Goal: Task Accomplishment & Management: Manage account settings

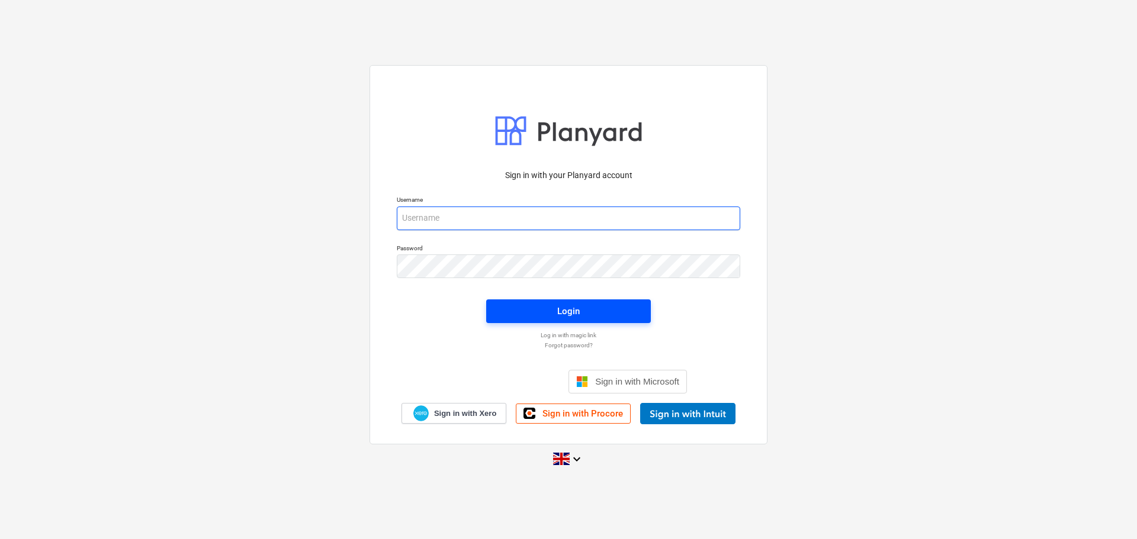
type input "[PERSON_NAME][EMAIL_ADDRESS][PERSON_NAME][DOMAIN_NAME]"
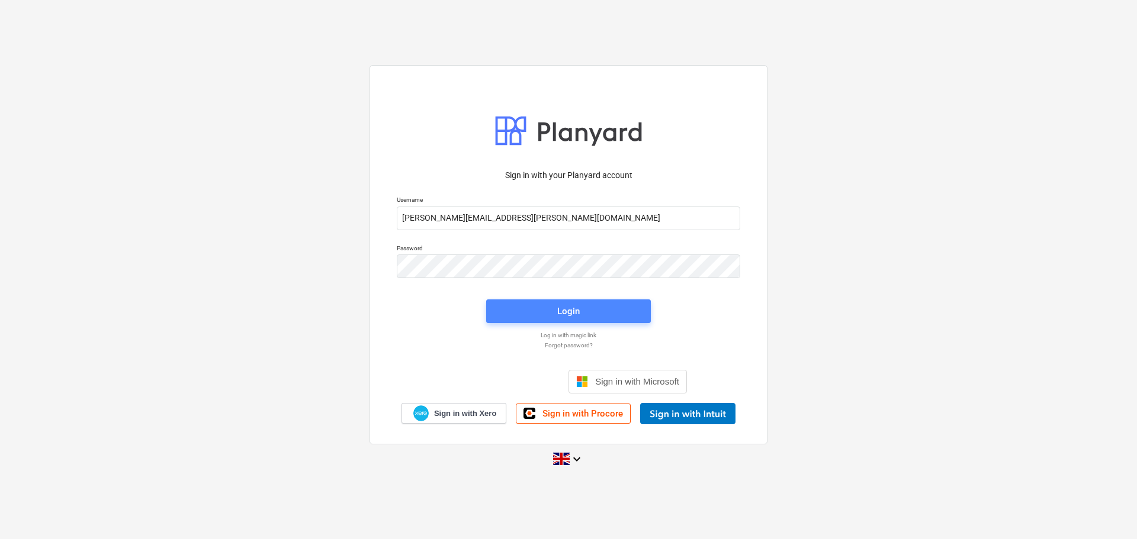
click at [577, 313] on div "Login" at bounding box center [568, 311] width 22 height 15
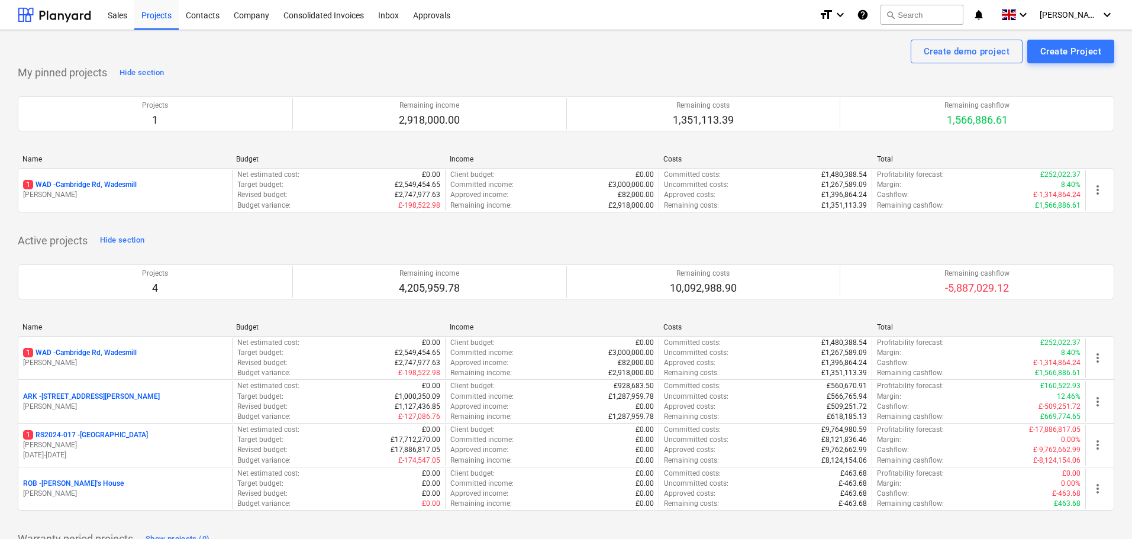
click at [108, 357] on p "1 WAD - Cambridge Rd, Wadesmill" at bounding box center [80, 353] width 114 height 10
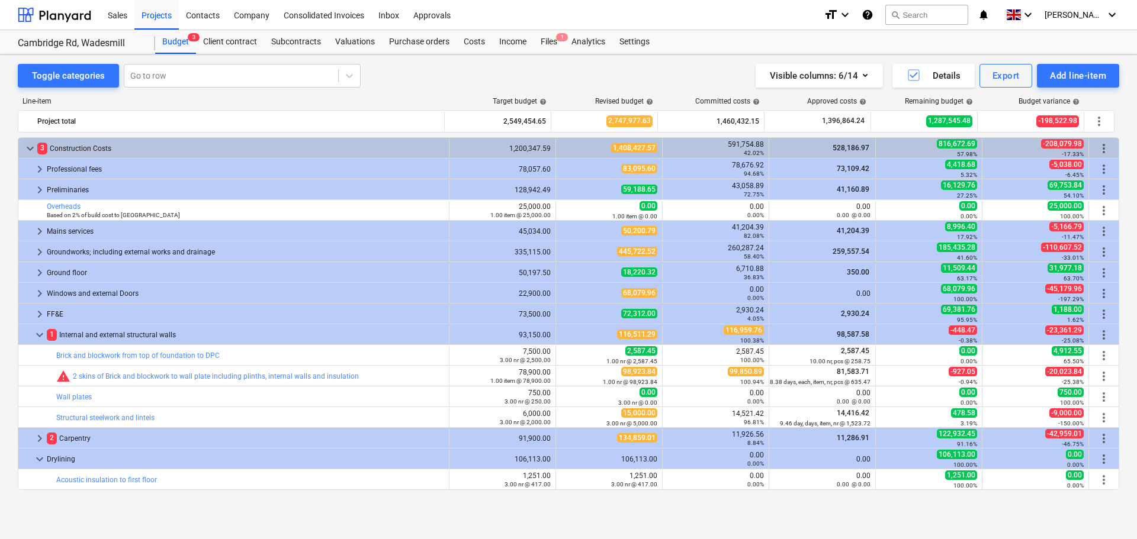
scroll to position [118, 0]
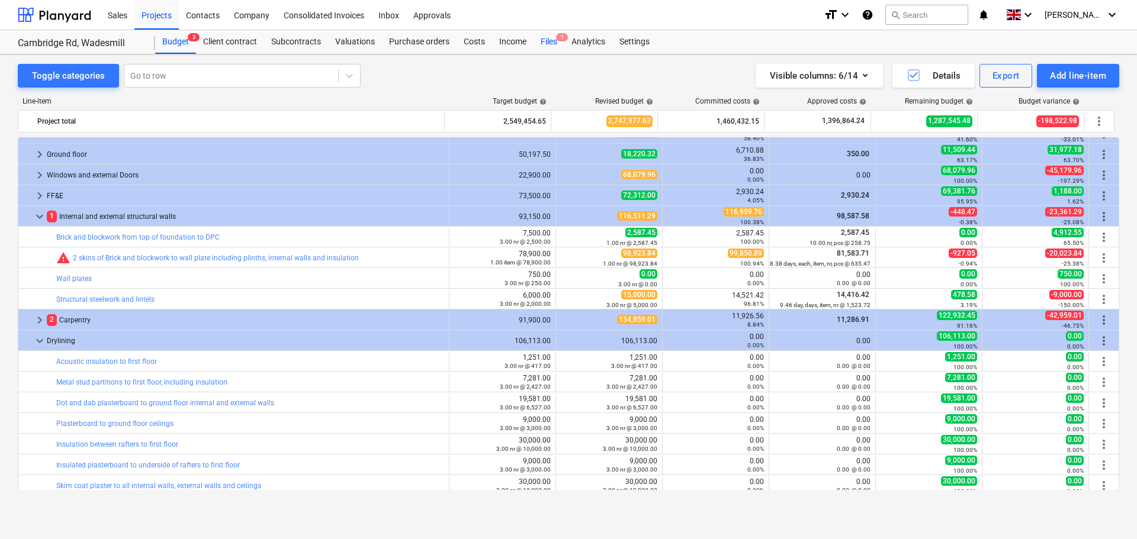
click at [554, 44] on div "Files 1" at bounding box center [548, 42] width 31 height 24
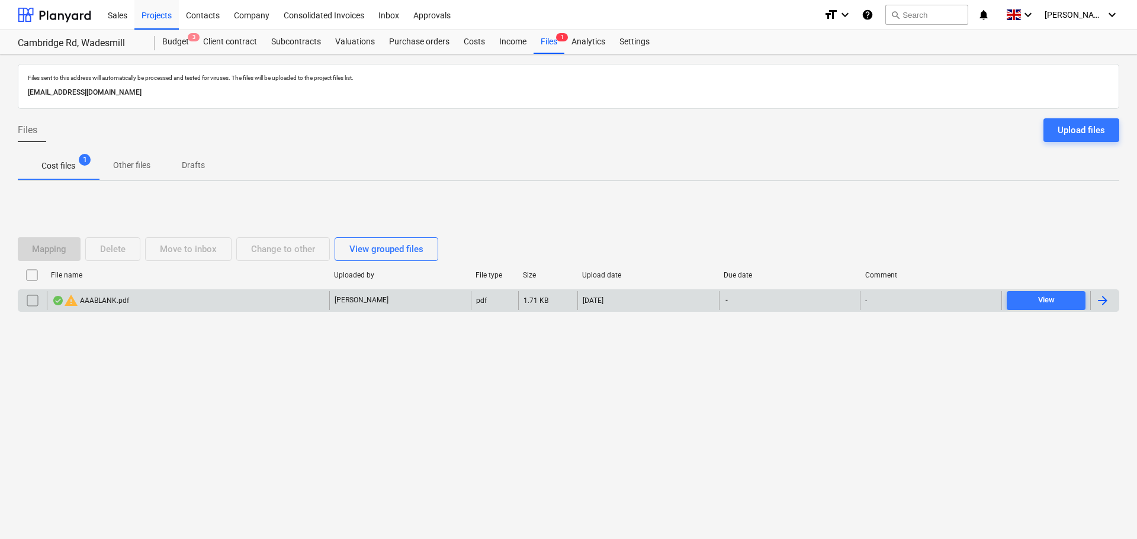
click at [140, 305] on div "warning AAABLANK.pdf" at bounding box center [188, 300] width 282 height 19
click at [35, 305] on input "checkbox" at bounding box center [32, 300] width 19 height 19
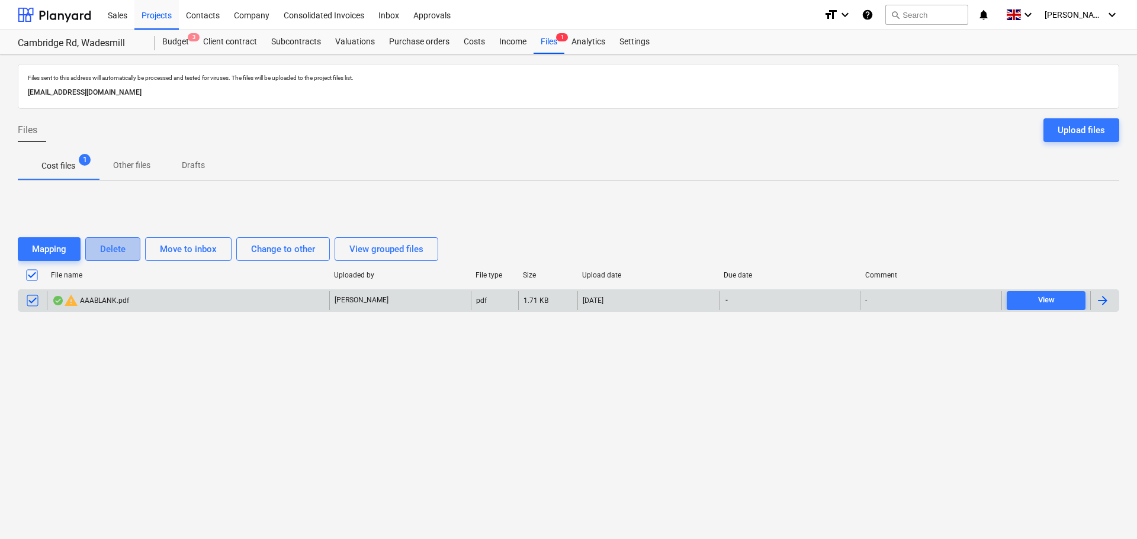
click at [112, 252] on div "Delete" at bounding box center [112, 249] width 25 height 15
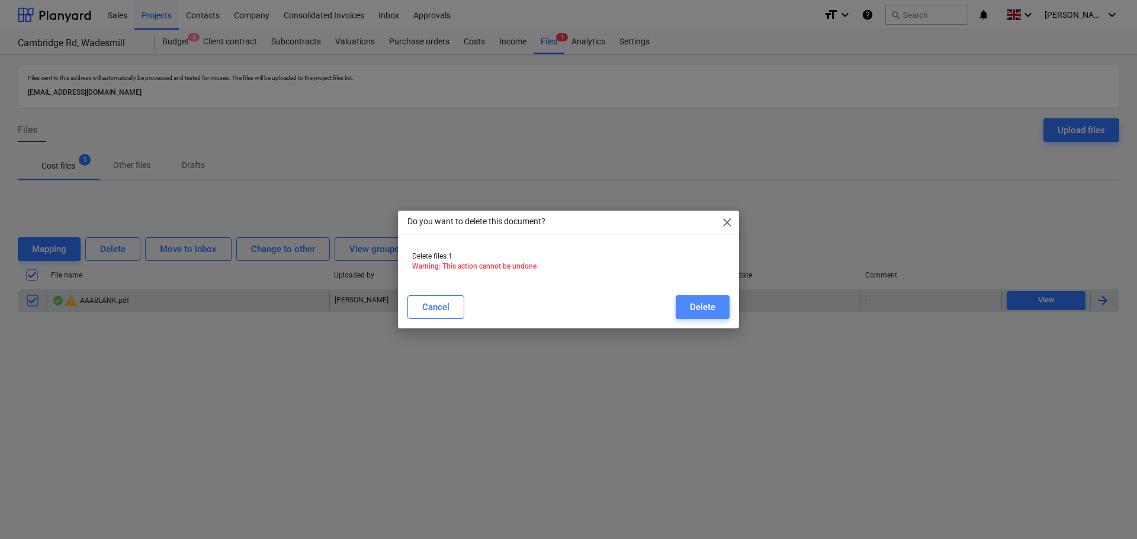
click at [697, 305] on div "Delete" at bounding box center [702, 307] width 25 height 15
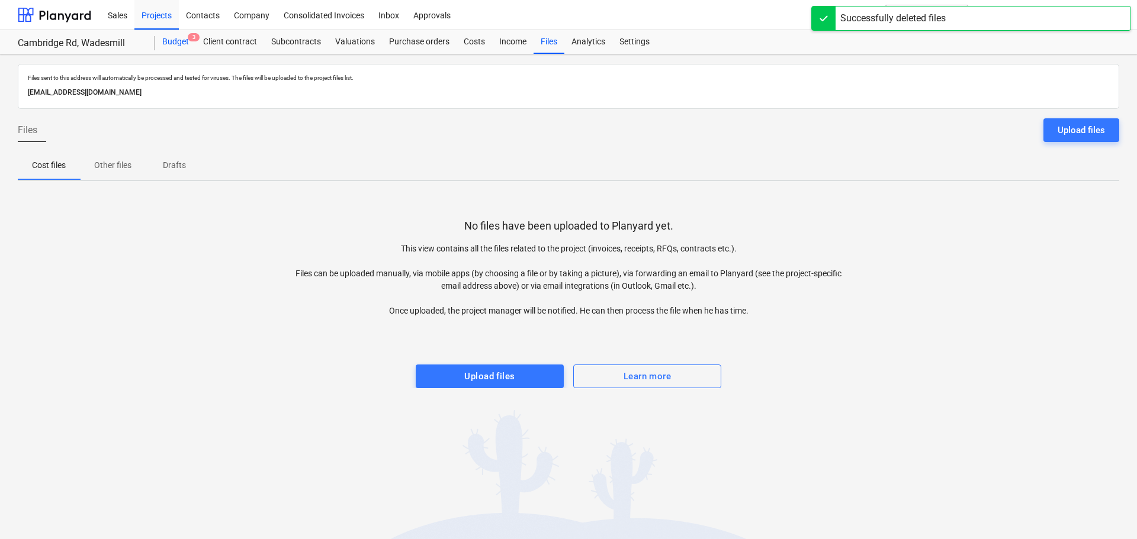
click at [183, 41] on div "Budget 3" at bounding box center [175, 42] width 41 height 24
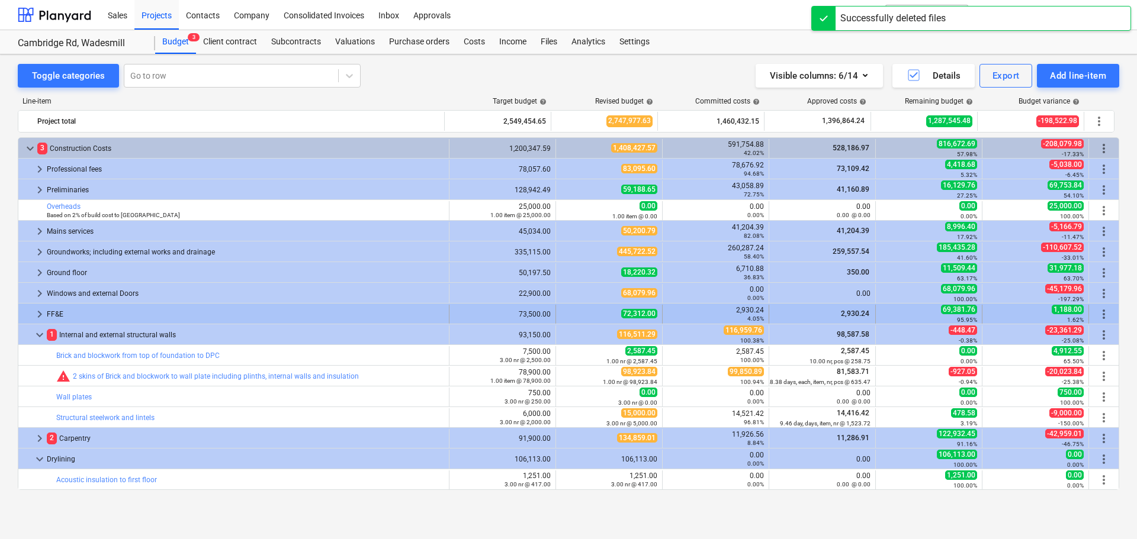
scroll to position [118, 0]
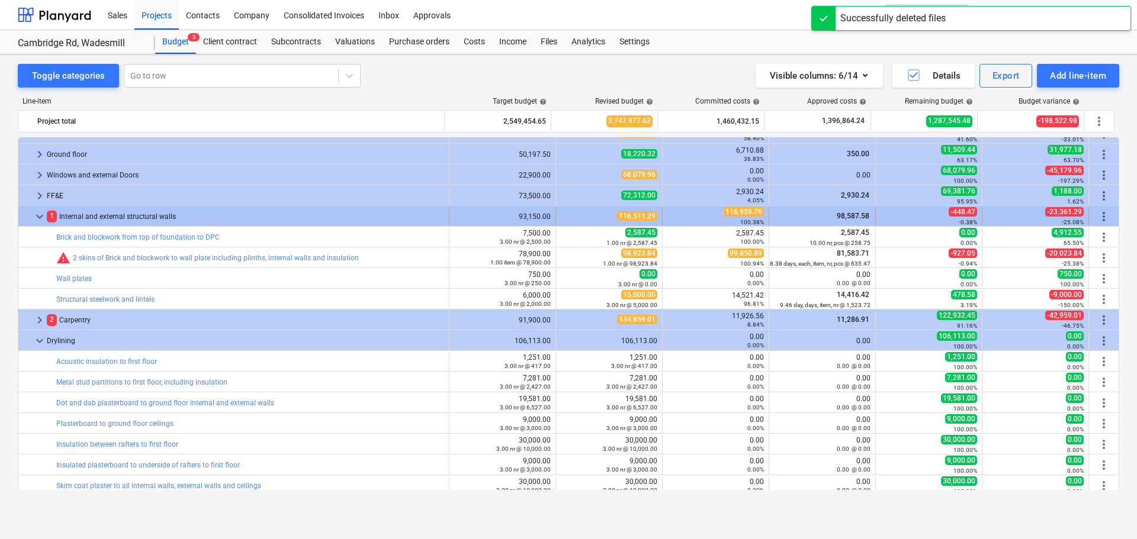
click at [41, 215] on span "keyboard_arrow_down" at bounding box center [40, 217] width 14 height 14
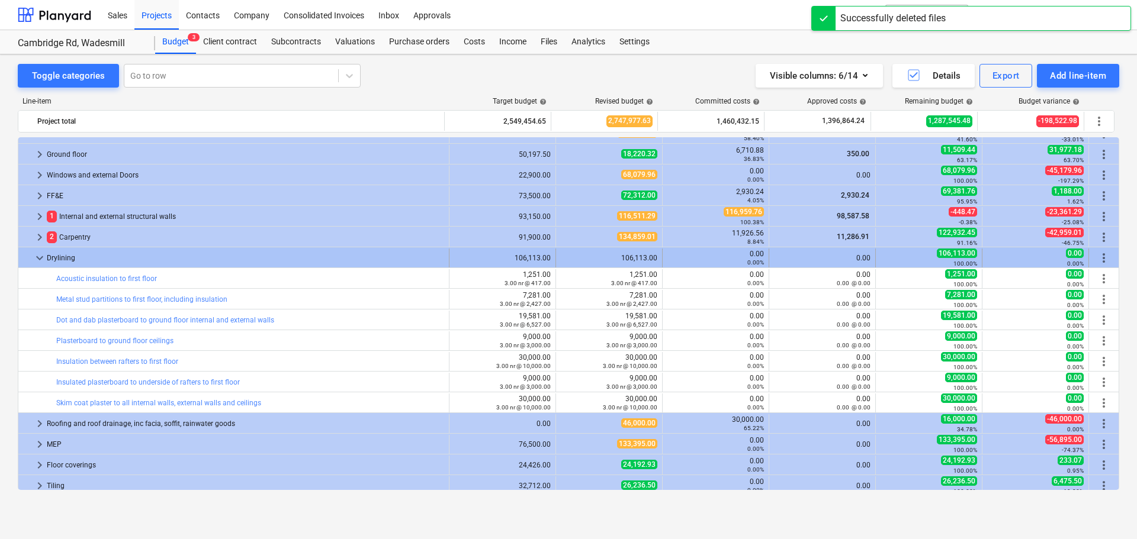
click at [40, 255] on span "keyboard_arrow_down" at bounding box center [40, 258] width 14 height 14
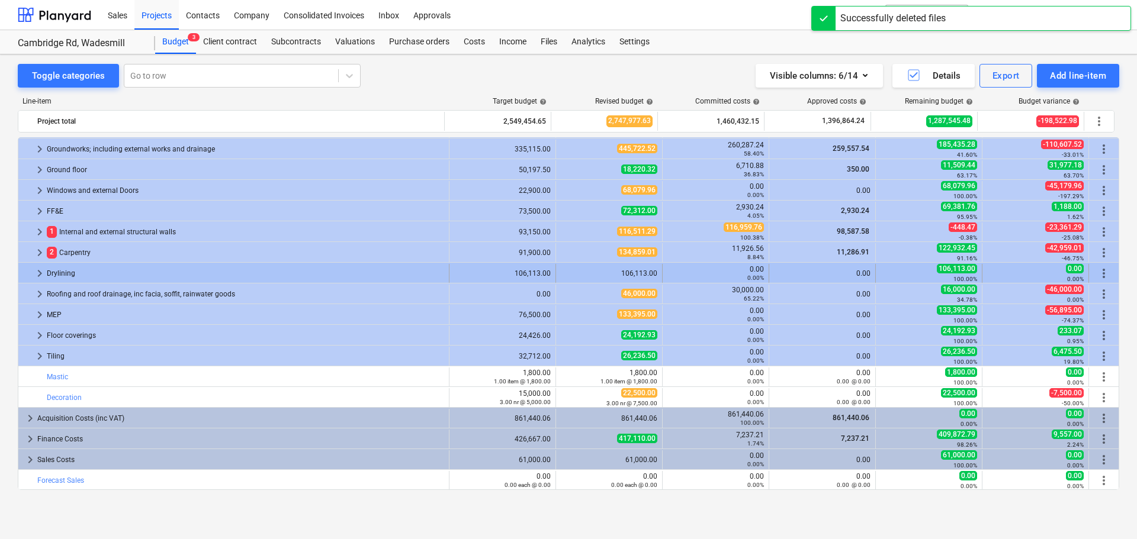
scroll to position [103, 0]
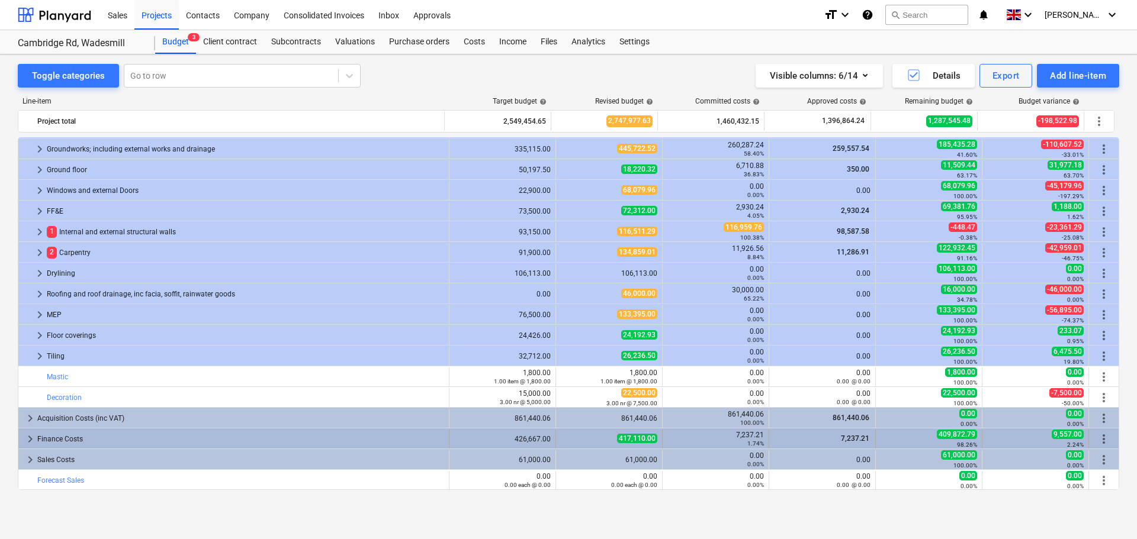
click at [31, 440] on span "keyboard_arrow_right" at bounding box center [30, 439] width 14 height 14
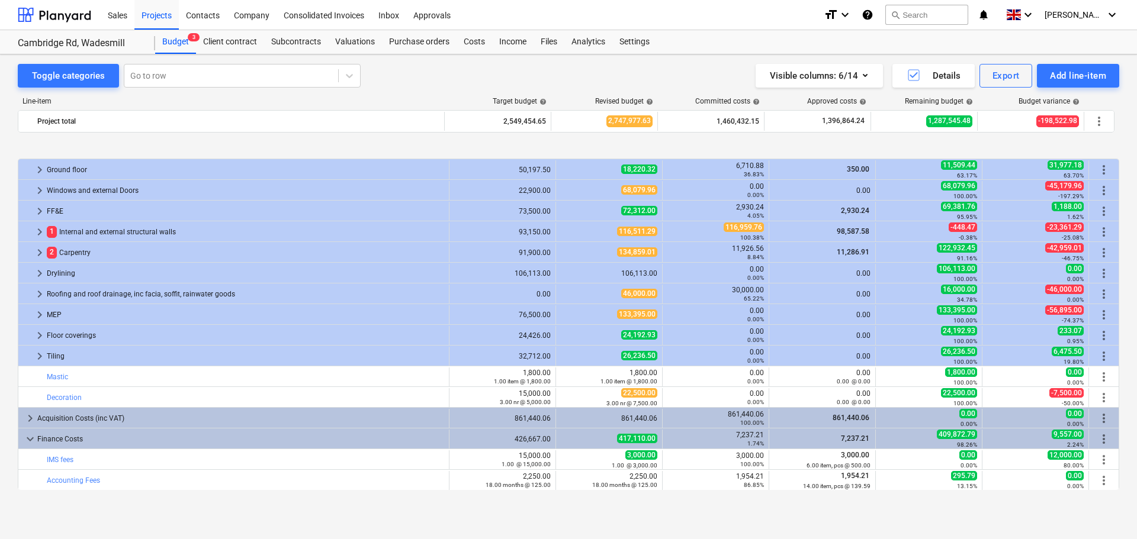
scroll to position [289, 0]
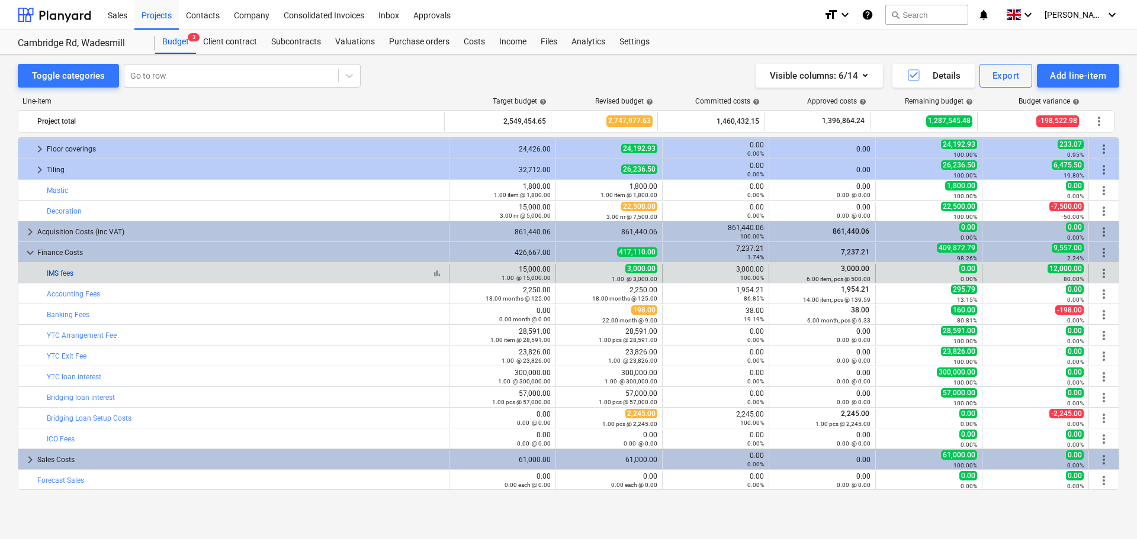
click at [60, 272] on link "IMS fees" at bounding box center [60, 273] width 27 height 8
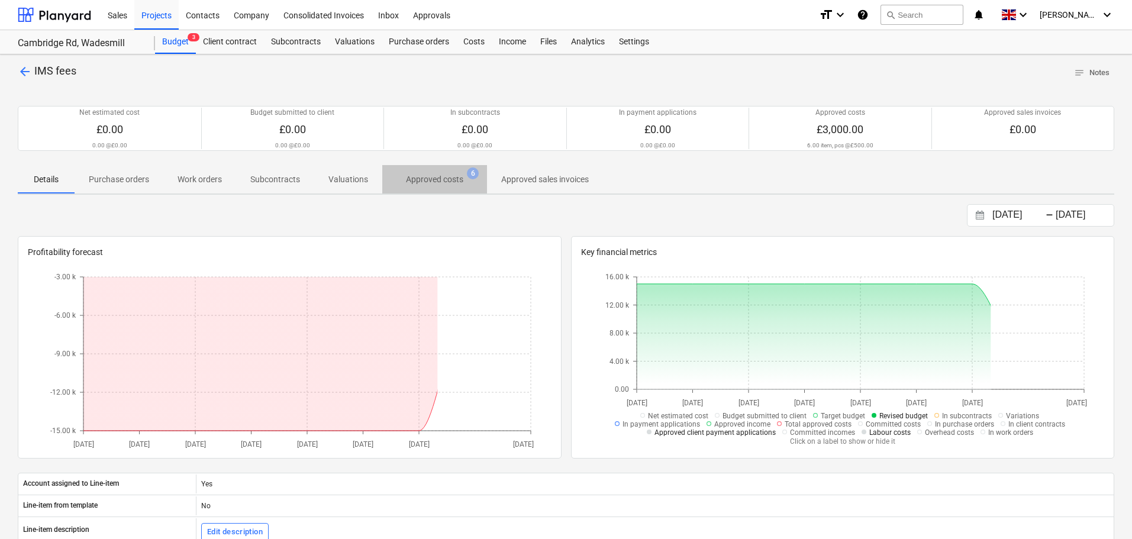
click at [420, 179] on p "Approved costs" at bounding box center [434, 179] width 57 height 12
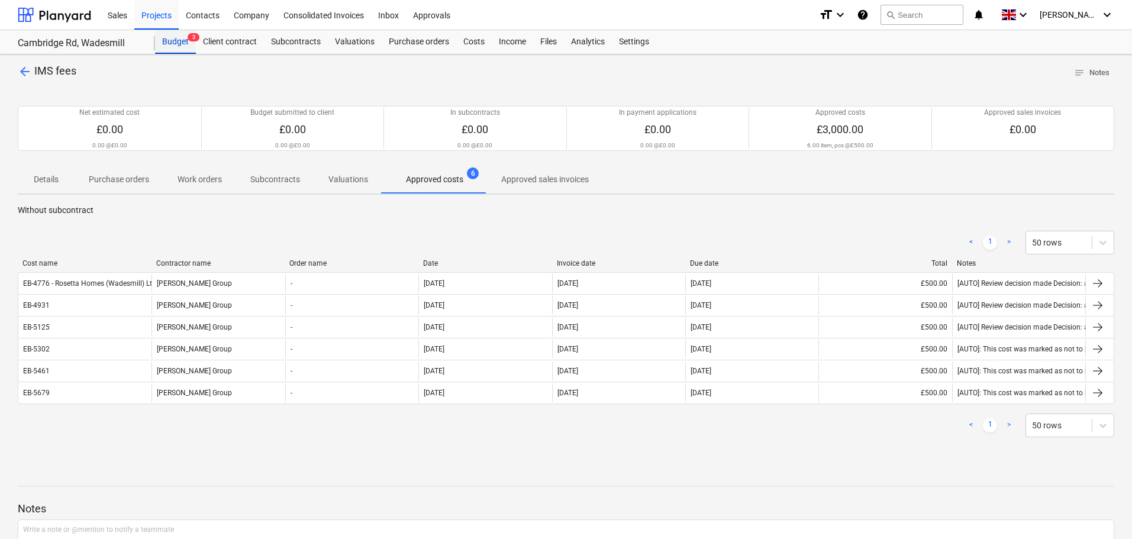
click at [176, 43] on div "Budget 3" at bounding box center [175, 42] width 41 height 24
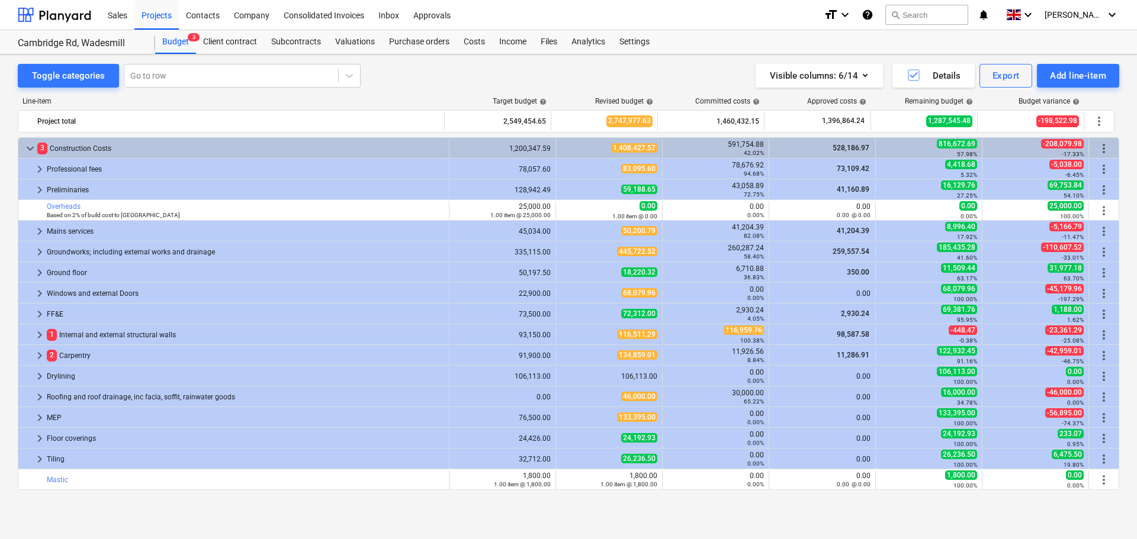
scroll to position [289, 0]
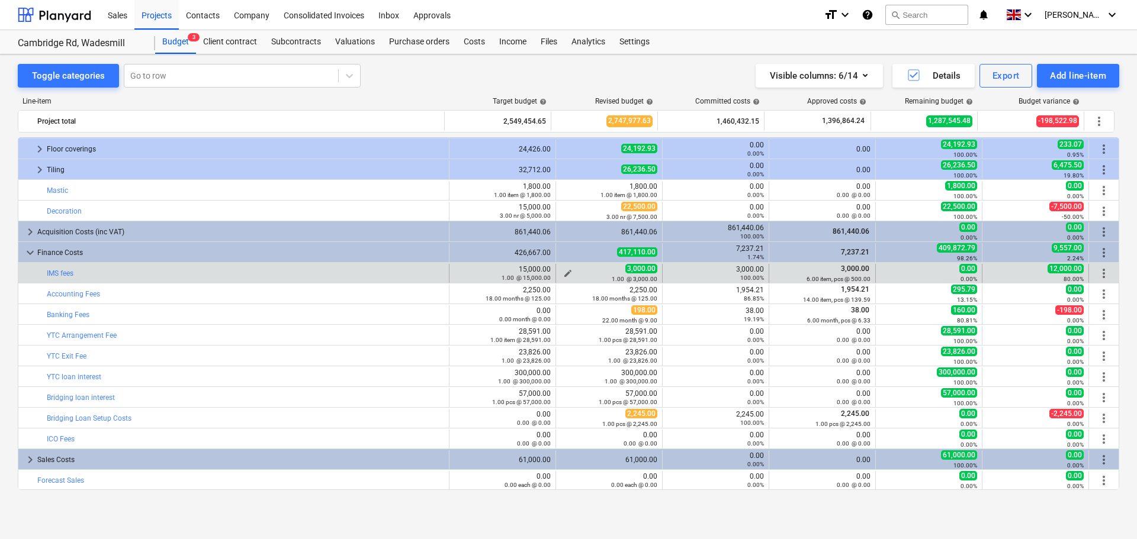
click at [567, 273] on span "edit" at bounding box center [567, 273] width 9 height 9
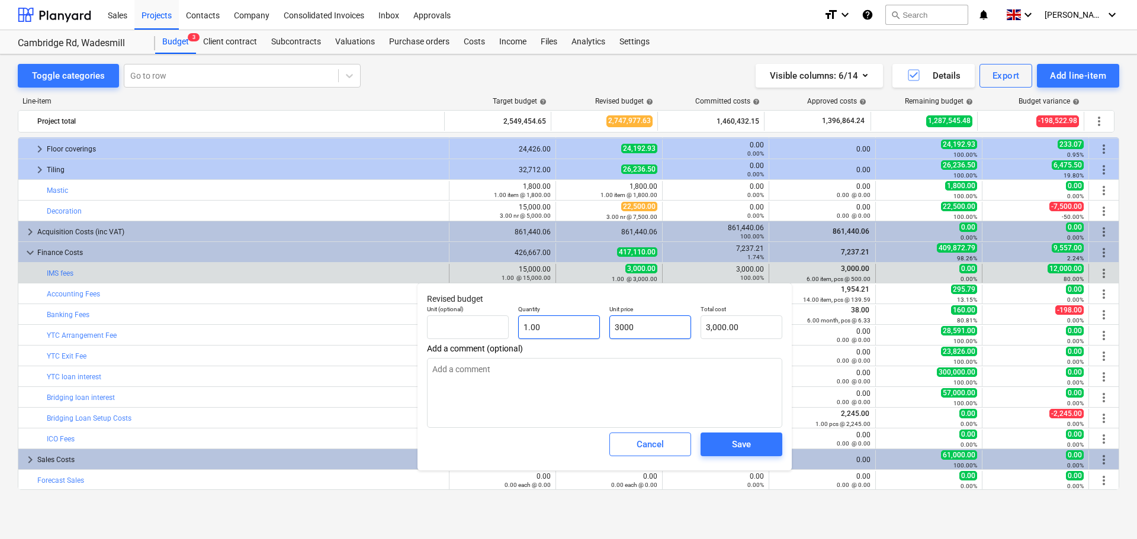
drag, startPoint x: 663, startPoint y: 327, endPoint x: 554, endPoint y: 317, distance: 109.3
click at [554, 317] on div "Unit (optional) Quantity 1.00 Unit price 3000 Total cost 3,000.00" at bounding box center [604, 322] width 365 height 43
type input "6"
type textarea "x"
type input "6.00"
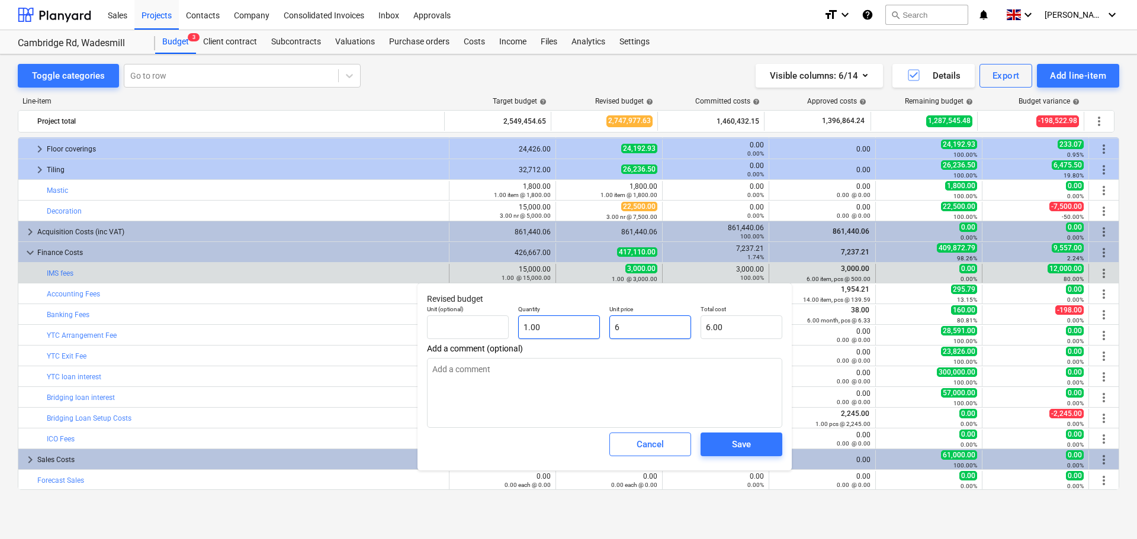
type input "60"
type textarea "x"
type input "60.00"
type input "600"
type textarea "x"
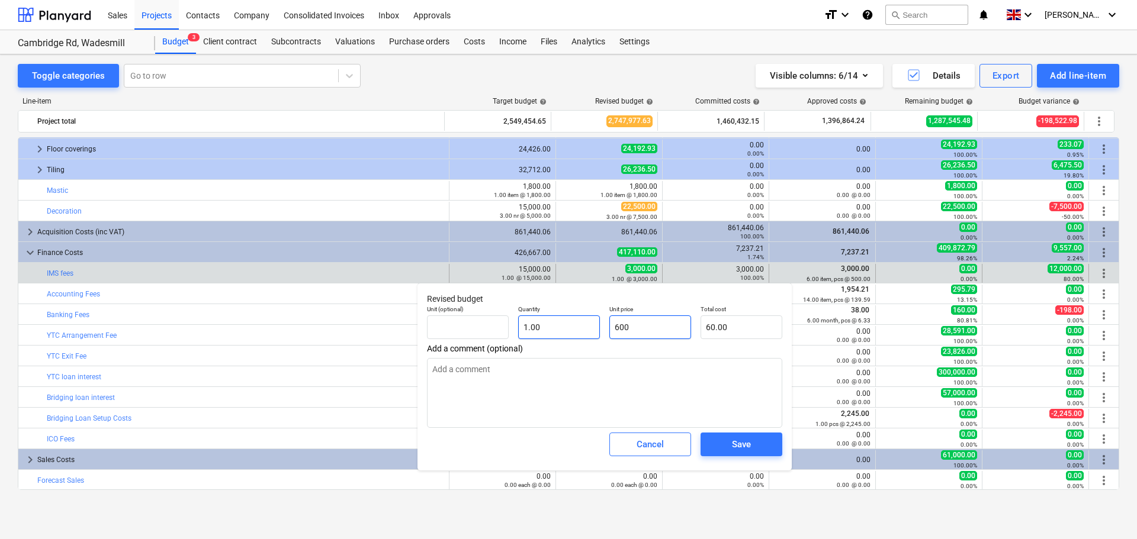
type input "600.00"
type input "6000"
type textarea "x"
type input "6,000.00"
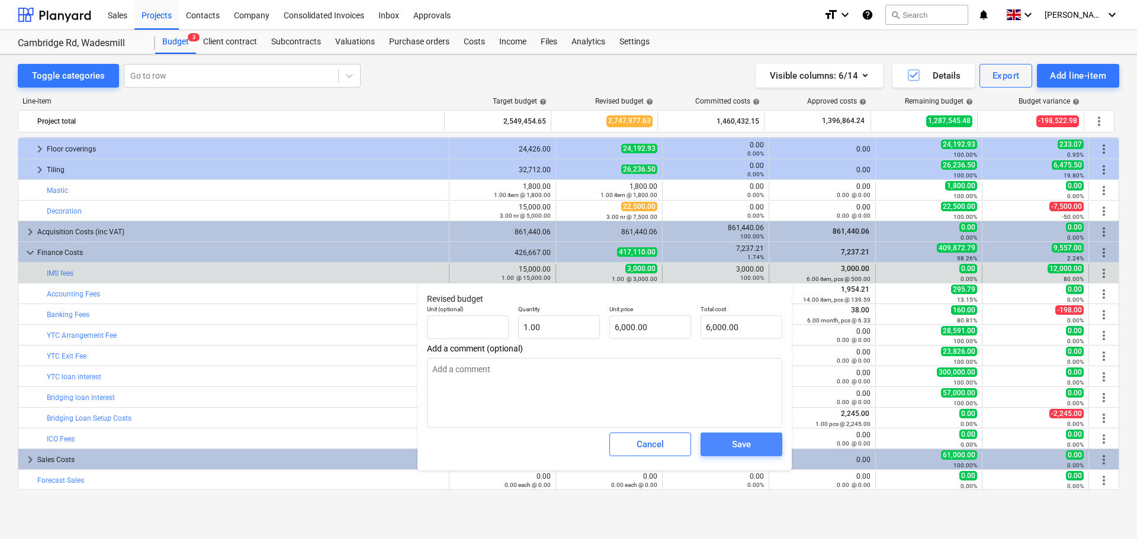
click at [744, 450] on div "Save" at bounding box center [741, 444] width 19 height 15
type textarea "x"
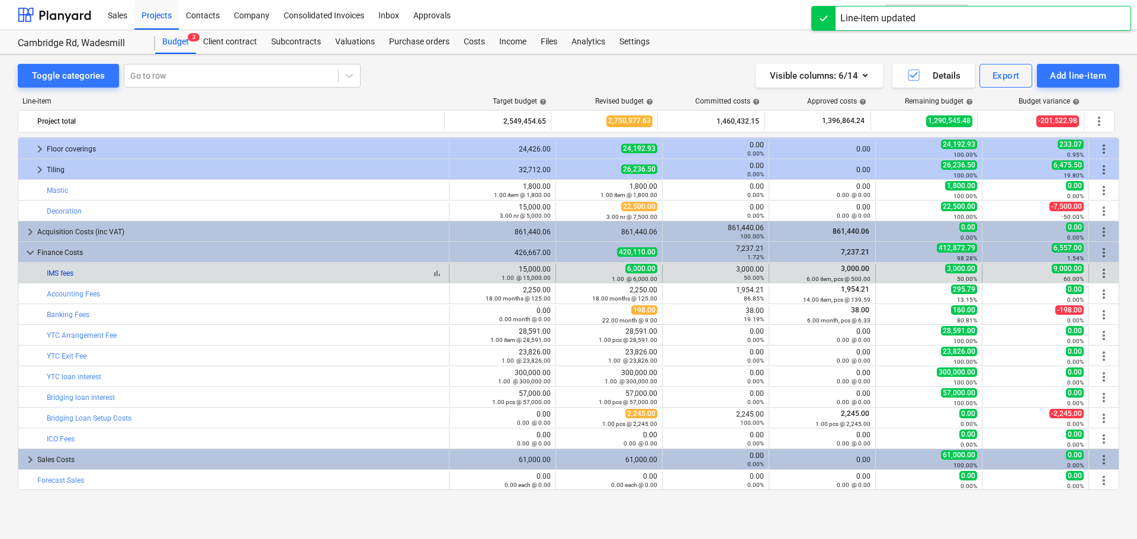
click at [57, 275] on link "IMS fees" at bounding box center [60, 273] width 27 height 8
